Goal: Information Seeking & Learning: Learn about a topic

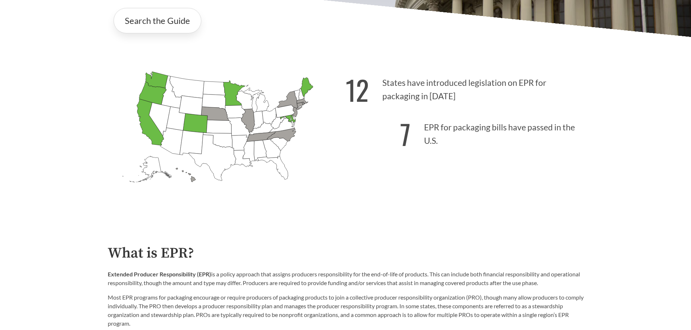
scroll to position [218, 0]
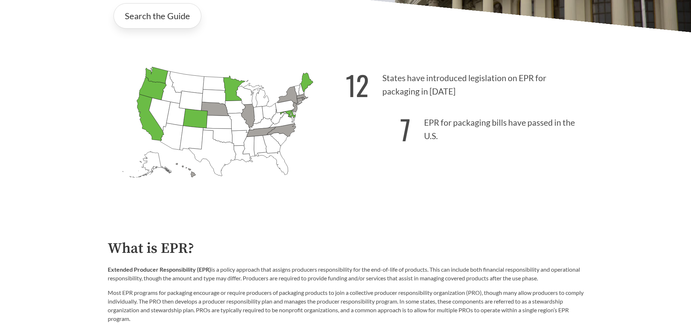
click at [225, 151] on icon "[US_STATE] Introduced:" at bounding box center [212, 153] width 47 height 46
click at [399, 73] on p "12 States have introduced legislation on EPR for packaging in [DATE]" at bounding box center [465, 83] width 238 height 45
click at [164, 18] on link "Search the Guide" at bounding box center [158, 15] width 88 height 25
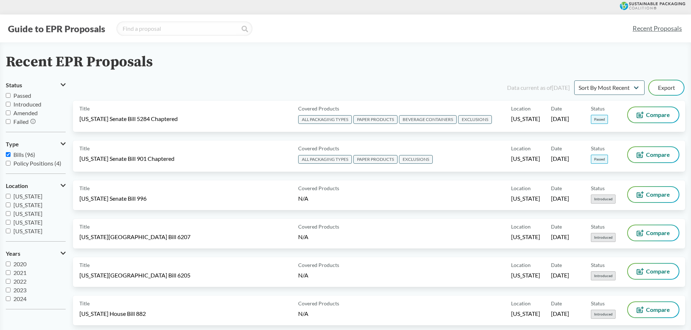
click at [8, 232] on input "[US_STATE]" at bounding box center [8, 231] width 5 height 5
checkbox input "true"
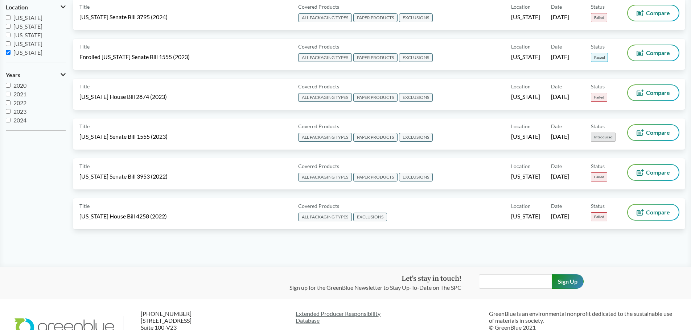
scroll to position [181, 0]
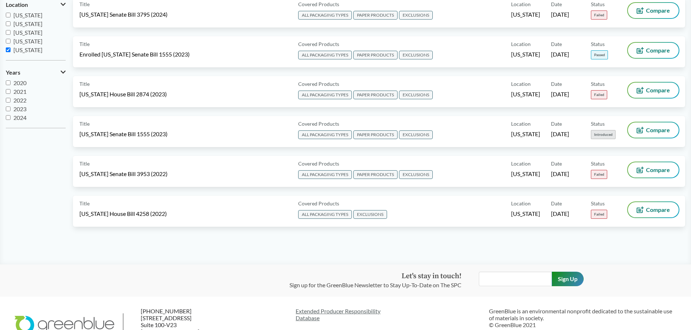
scroll to position [205, 0]
